Goal: Information Seeking & Learning: Learn about a topic

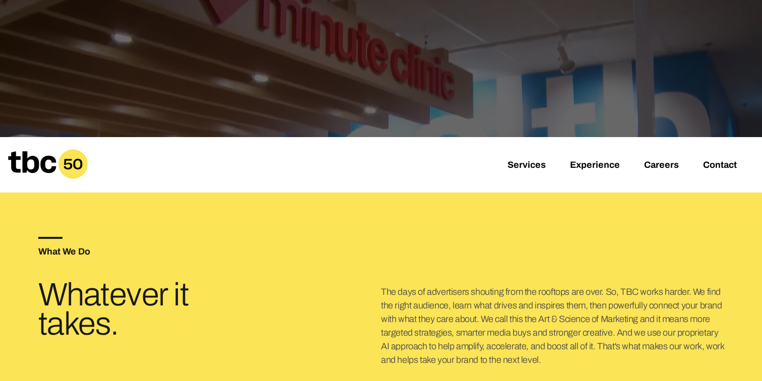
scroll to position [297, 0]
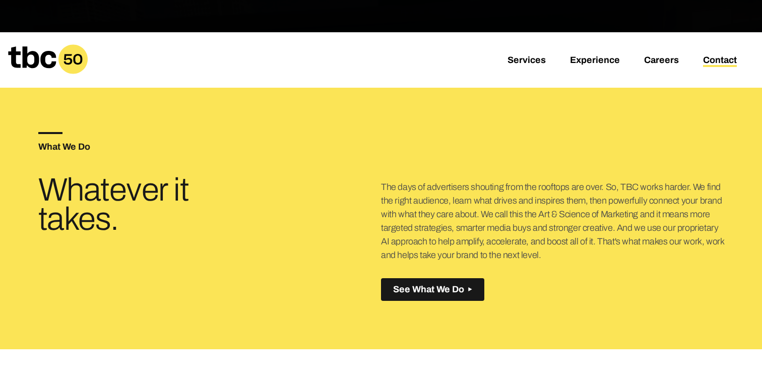
click at [732, 63] on link "Contact" at bounding box center [720, 61] width 34 height 12
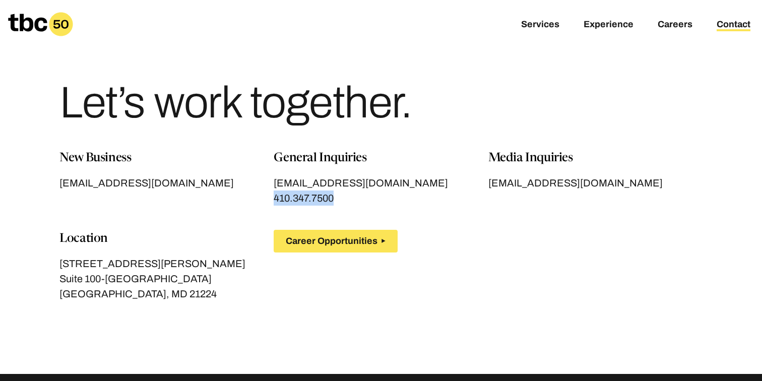
drag, startPoint x: 349, startPoint y: 198, endPoint x: 273, endPoint y: 198, distance: 76.1
click at [273, 198] on div "New Business [EMAIL_ADDRESS][DOMAIN_NAME] General Inquiries [EMAIL_ADDRESS][DOM…" at bounding box center [380, 237] width 643 height 176
click at [267, 181] on link "[EMAIL_ADDRESS][DOMAIN_NAME]" at bounding box center [166, 182] width 214 height 15
click at [385, 174] on div "General Inquiries [EMAIL_ADDRESS][DOMAIN_NAME] 410.347.7500" at bounding box center [381, 177] width 214 height 56
click at [612, 28] on link "Experience" at bounding box center [609, 25] width 50 height 12
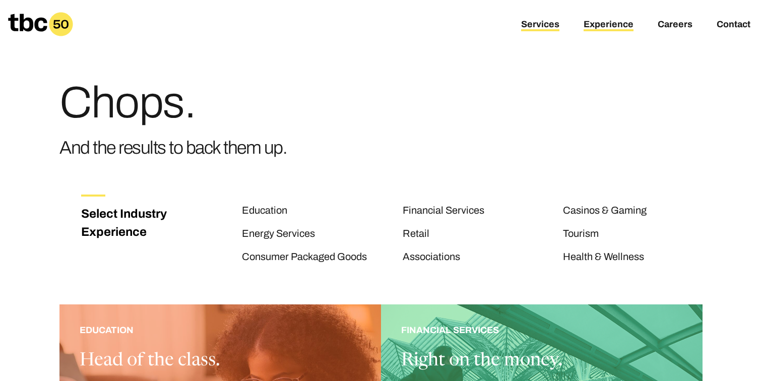
click at [538, 27] on link "Services" at bounding box center [540, 25] width 38 height 12
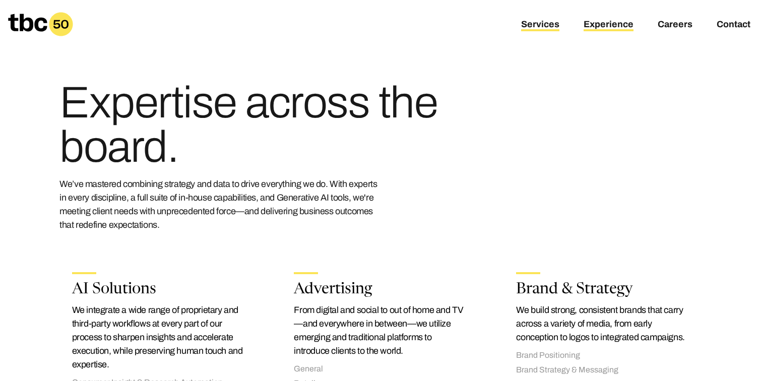
click at [614, 29] on link "Experience" at bounding box center [609, 25] width 50 height 12
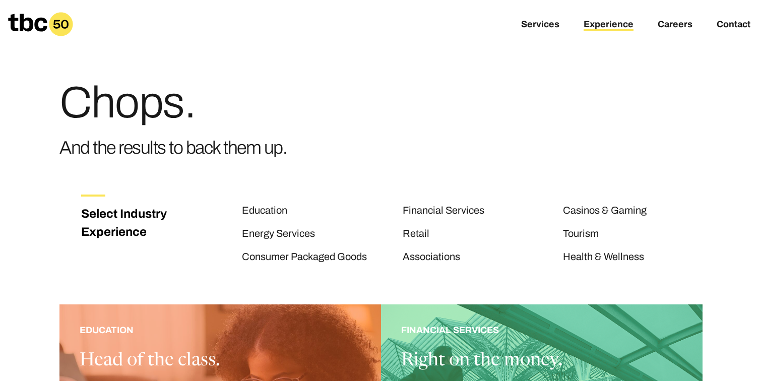
click at [520, 23] on div "Services Experience Careers Contact" at bounding box center [508, 24] width 508 height 9
click at [673, 26] on link "Careers" at bounding box center [675, 25] width 35 height 12
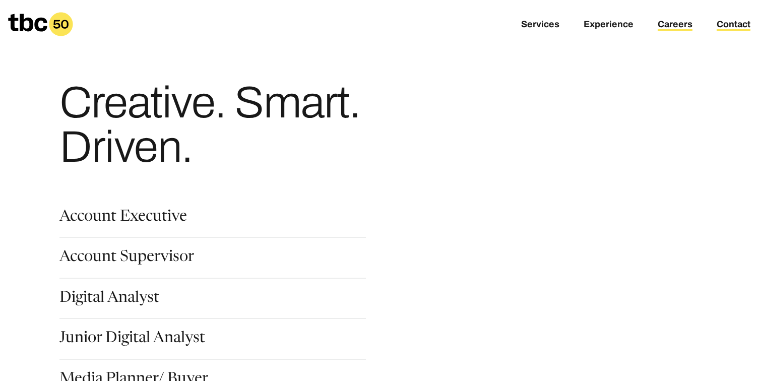
click at [750, 29] on link "Contact" at bounding box center [734, 25] width 34 height 12
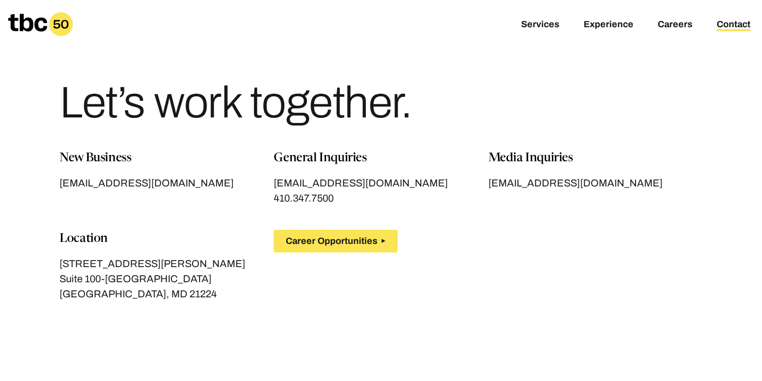
click at [518, 155] on p "Media Inquiries" at bounding box center [595, 158] width 214 height 18
click at [373, 71] on div "Let’s work together." at bounding box center [380, 98] width 643 height 101
click at [336, 88] on h1 "Let’s work together." at bounding box center [235, 103] width 352 height 44
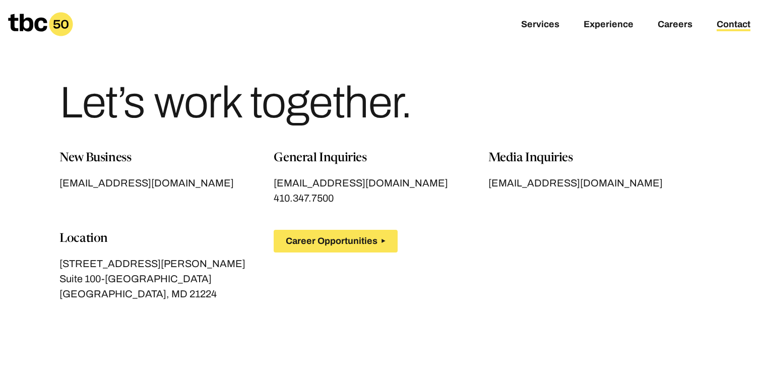
click at [336, 88] on h1 "Let’s work together." at bounding box center [235, 103] width 352 height 44
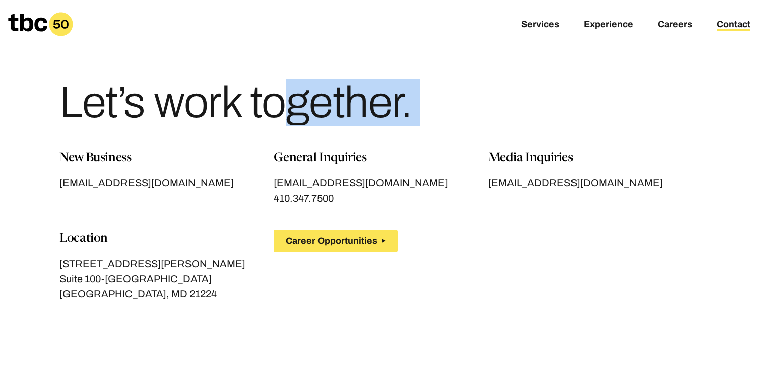
click at [336, 88] on h1 "Let’s work together." at bounding box center [235, 103] width 352 height 44
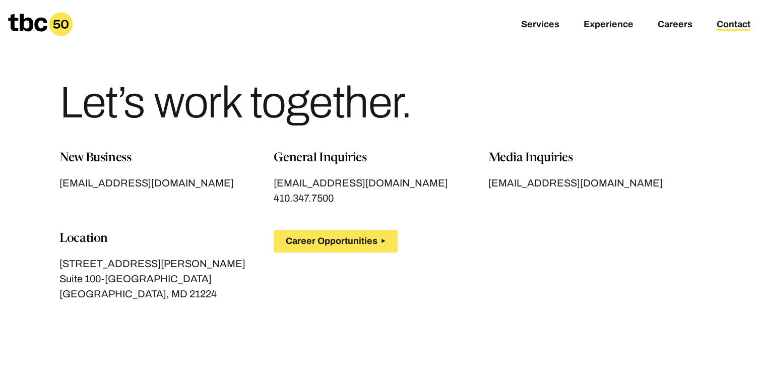
click at [419, 60] on div "Let’s work together." at bounding box center [380, 98] width 643 height 101
click at [536, 30] on link "Services" at bounding box center [540, 25] width 38 height 12
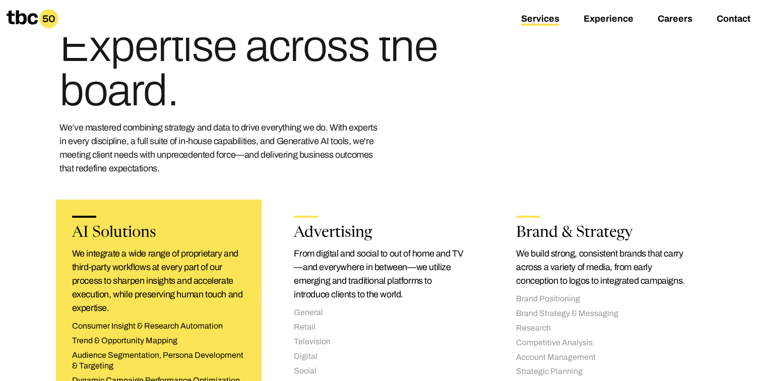
scroll to position [58, 0]
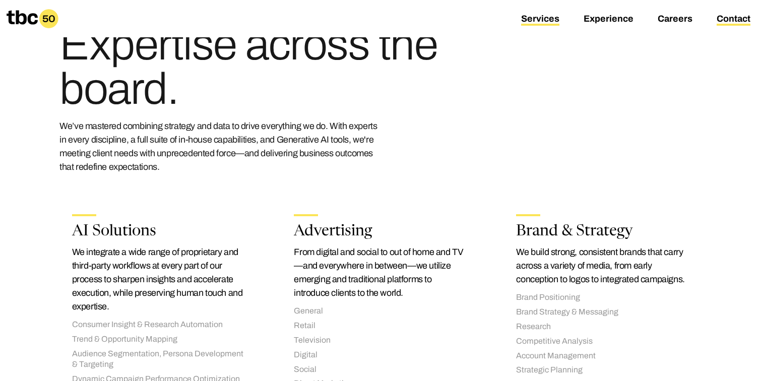
click at [733, 20] on link "Contact" at bounding box center [734, 20] width 34 height 12
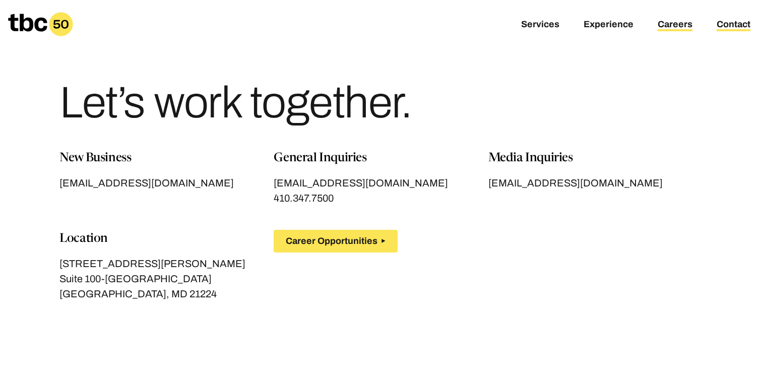
click at [672, 20] on link "Careers" at bounding box center [675, 25] width 35 height 12
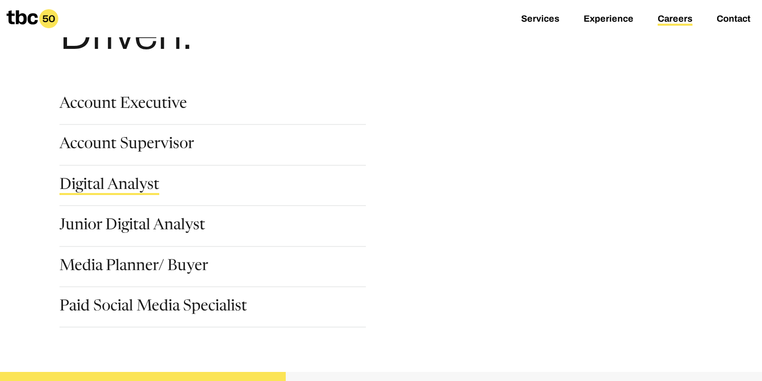
scroll to position [112, 0]
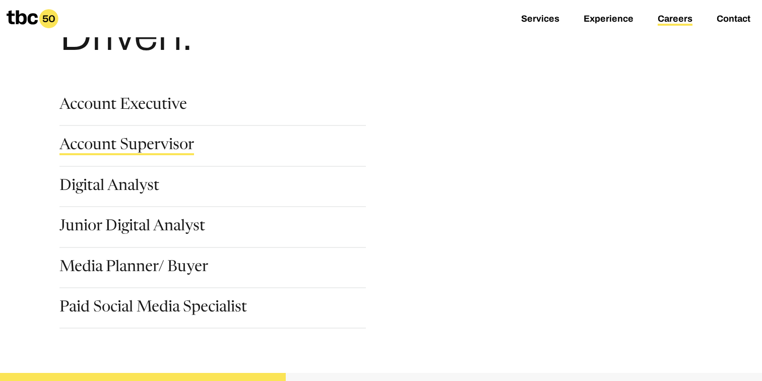
click at [123, 150] on link "Account Supervisor" at bounding box center [126, 146] width 135 height 17
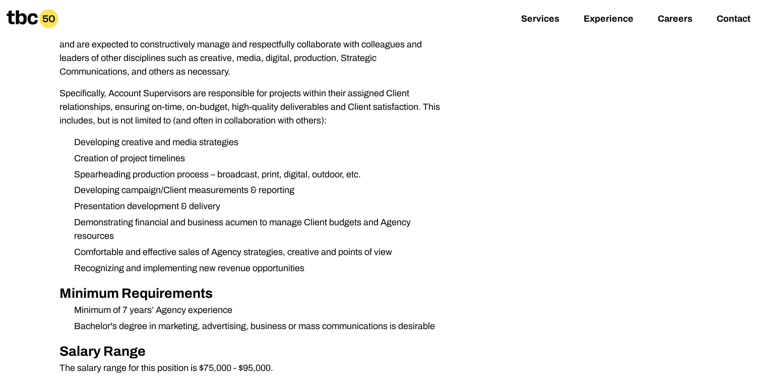
scroll to position [326, 0]
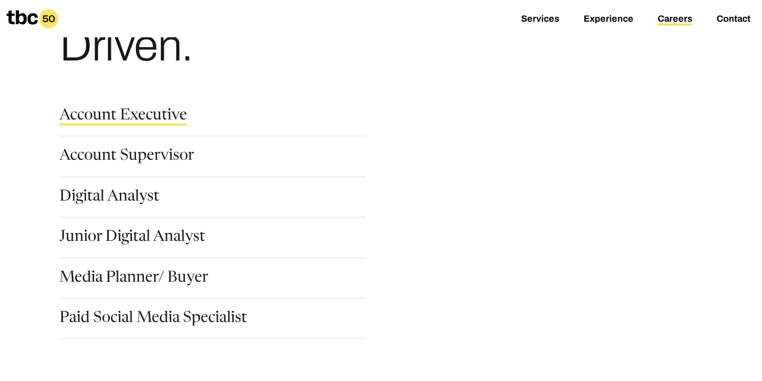
scroll to position [103, 0]
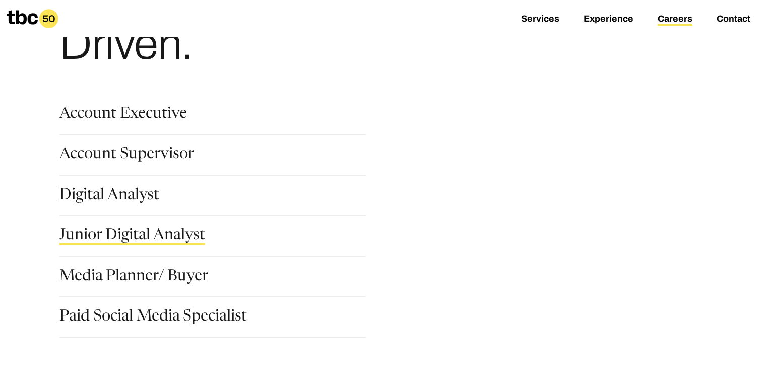
click at [164, 229] on link "Junior Digital Analyst" at bounding box center [132, 236] width 146 height 17
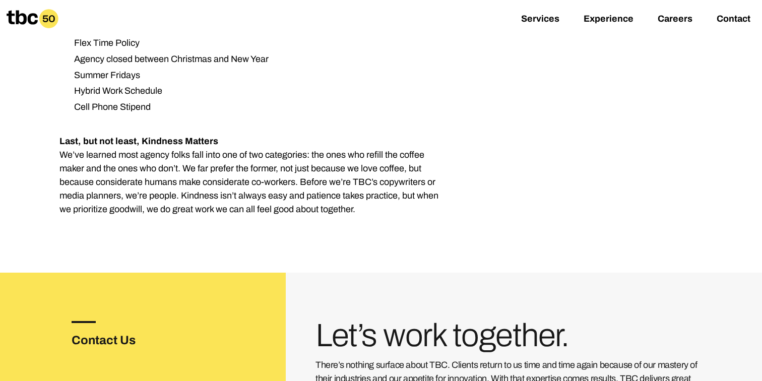
scroll to position [1421, 0]
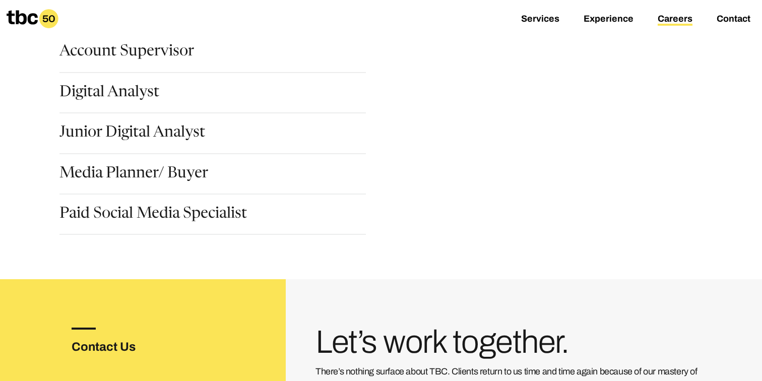
scroll to position [216, 0]
